Goal: Transaction & Acquisition: Subscribe to service/newsletter

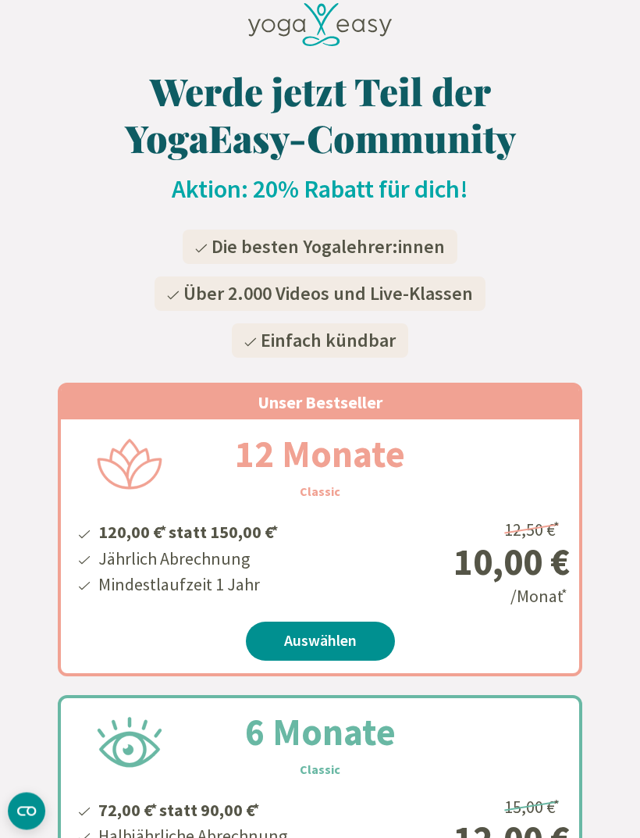
scroll to position [47, 0]
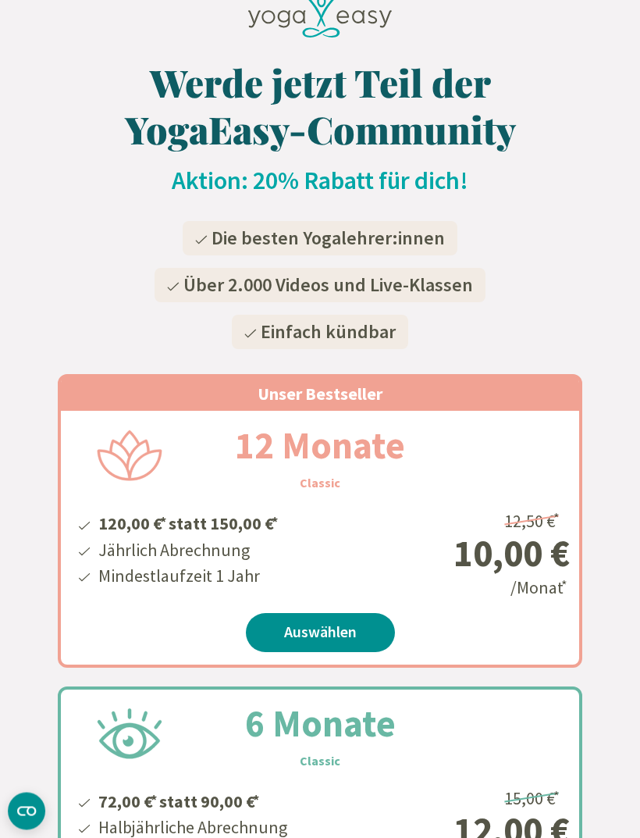
click at [340, 621] on link "Auswählen" at bounding box center [320, 633] width 149 height 39
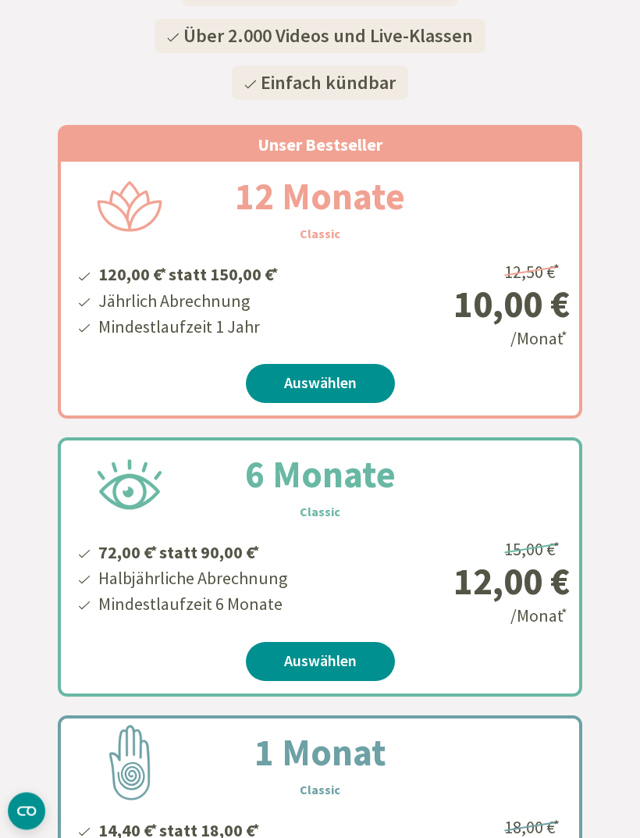
scroll to position [301, 0]
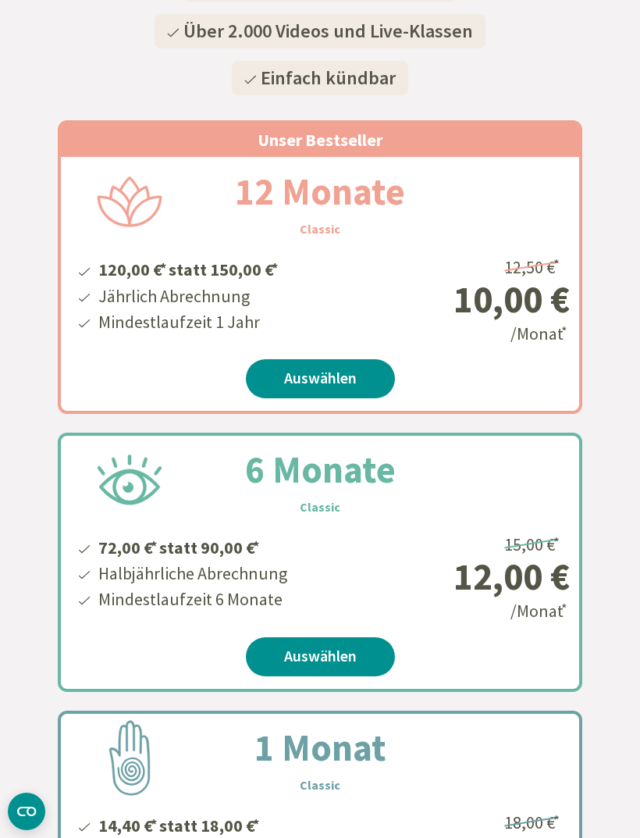
click at [340, 373] on link "Auswählen" at bounding box center [320, 378] width 149 height 39
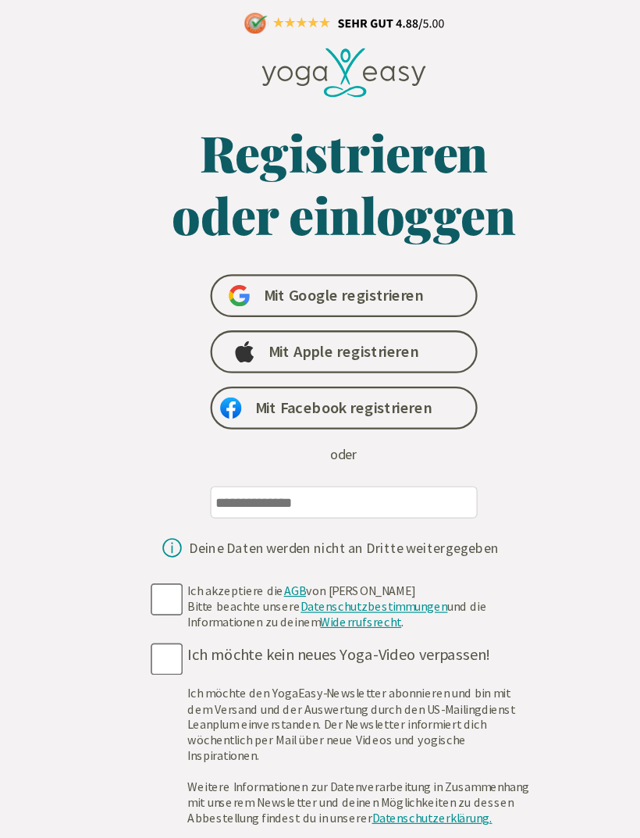
click at [451, 0] on div "Registrieren oder einloggen Mit Google registrieren Mit Apple registrieren Mit …" at bounding box center [320, 616] width 539 height 1232
